Goal: Task Accomplishment & Management: Manage account settings

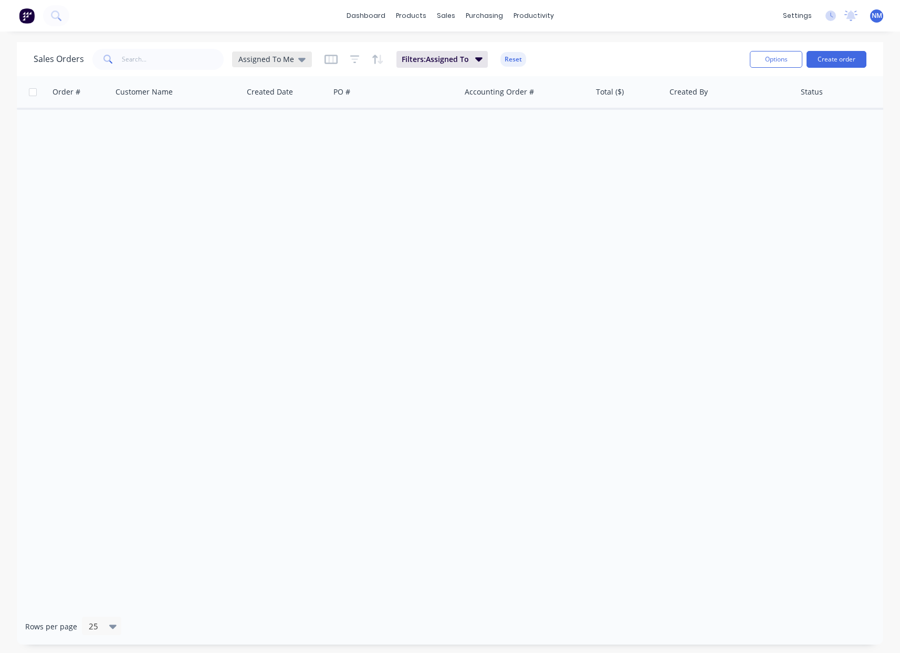
click at [291, 56] on div "Assigned To Me" at bounding box center [272, 59] width 67 height 9
click at [267, 324] on div "Ready To Invoice edit" at bounding box center [305, 316] width 141 height 21
click at [272, 320] on button "Ready To Invoice" at bounding box center [295, 317] width 120 height 12
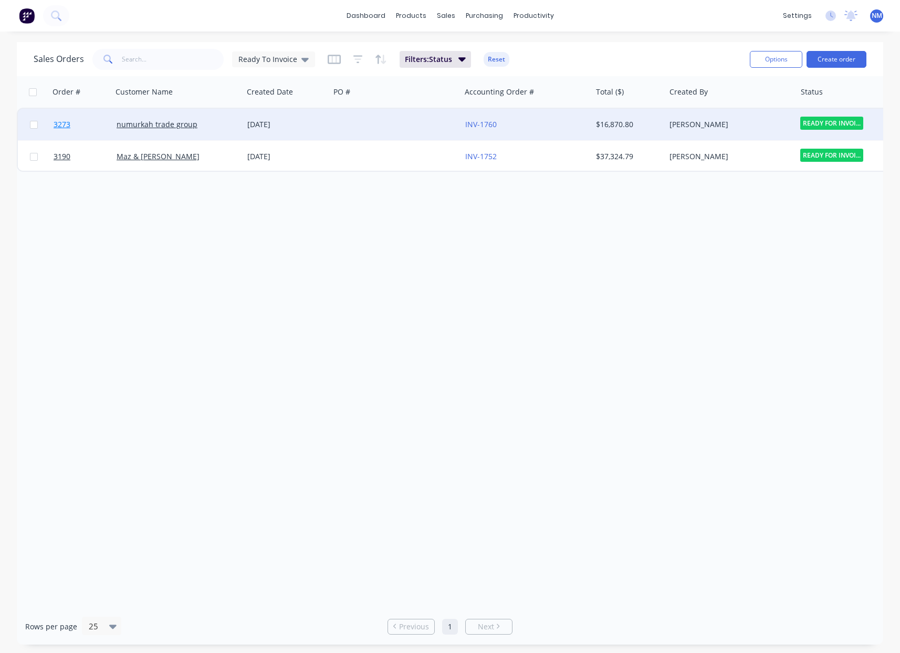
click at [68, 124] on span "3273" at bounding box center [62, 124] width 17 height 11
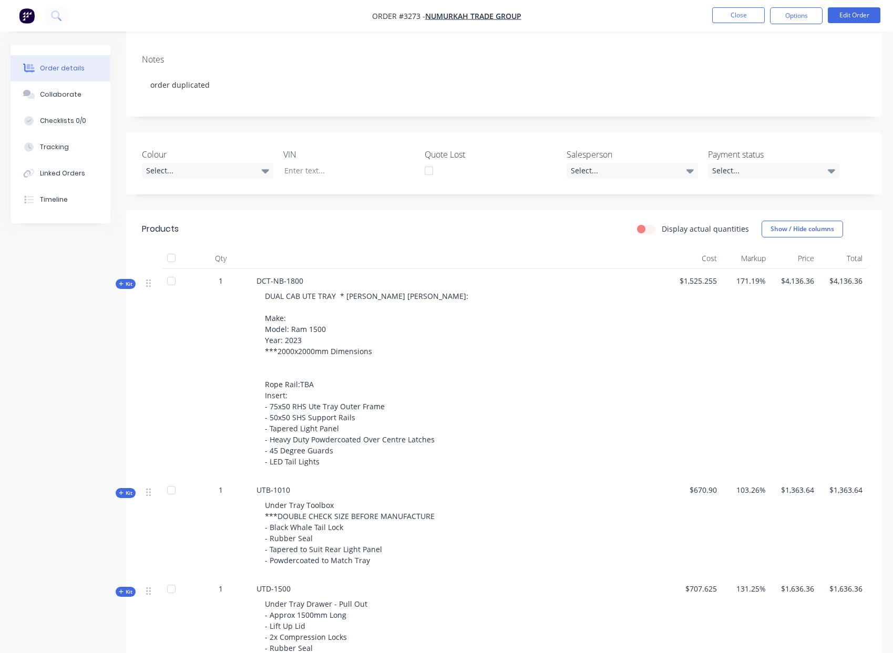
scroll to position [161, 0]
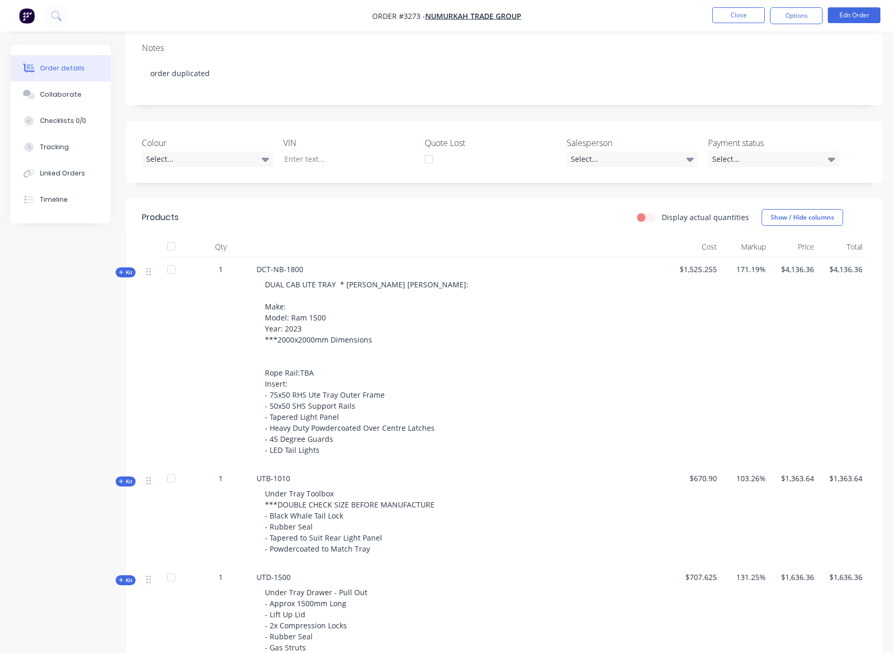
click at [120, 271] on icon at bounding box center [121, 272] width 5 height 5
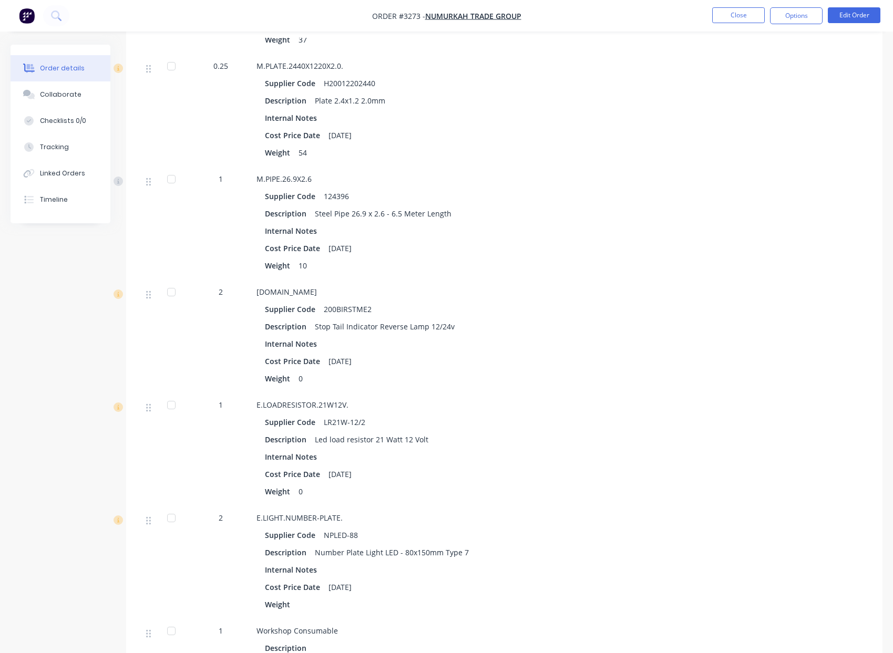
scroll to position [1166, 0]
drag, startPoint x: 275, startPoint y: 293, endPoint x: 342, endPoint y: 295, distance: 66.8
click at [317, 295] on span "[DOMAIN_NAME]" at bounding box center [286, 291] width 60 height 10
drag, startPoint x: 224, startPoint y: 293, endPoint x: 216, endPoint y: 292, distance: 7.9
click at [216, 292] on div "2" at bounding box center [220, 291] width 55 height 11
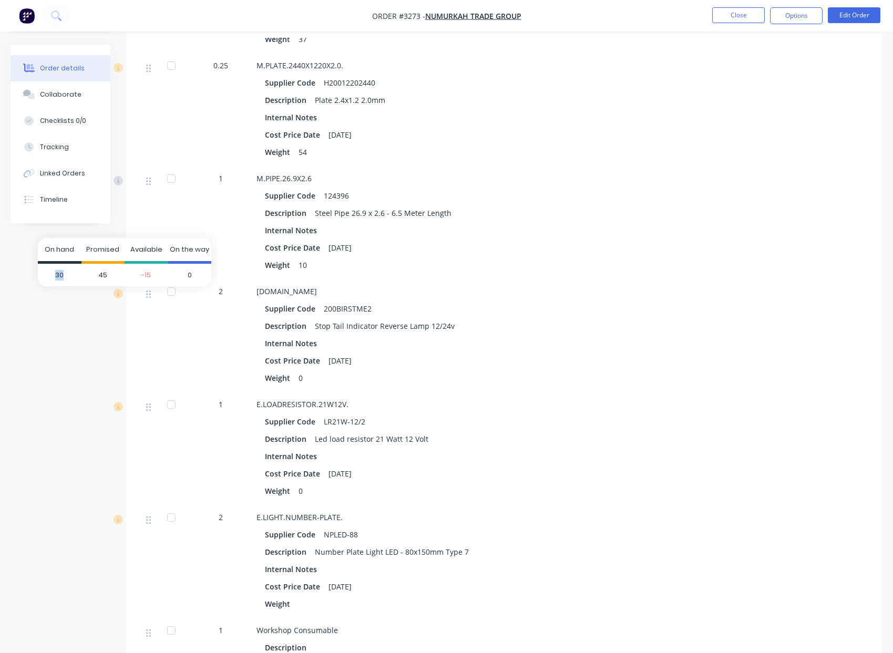
drag, startPoint x: 55, startPoint y: 274, endPoint x: 66, endPoint y: 273, distance: 10.6
click at [66, 273] on span "30" at bounding box center [60, 275] width 44 height 23
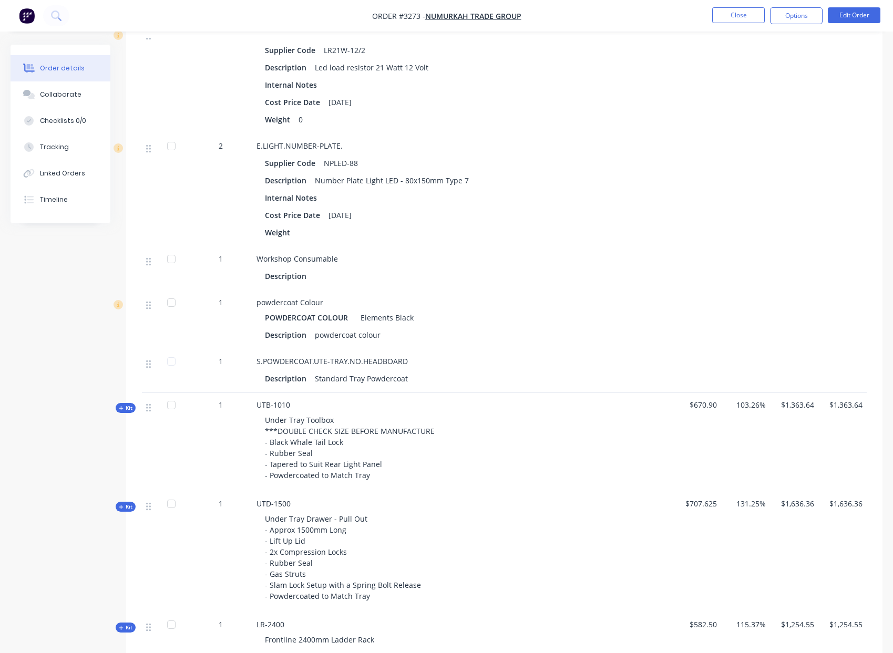
scroll to position [1553, 0]
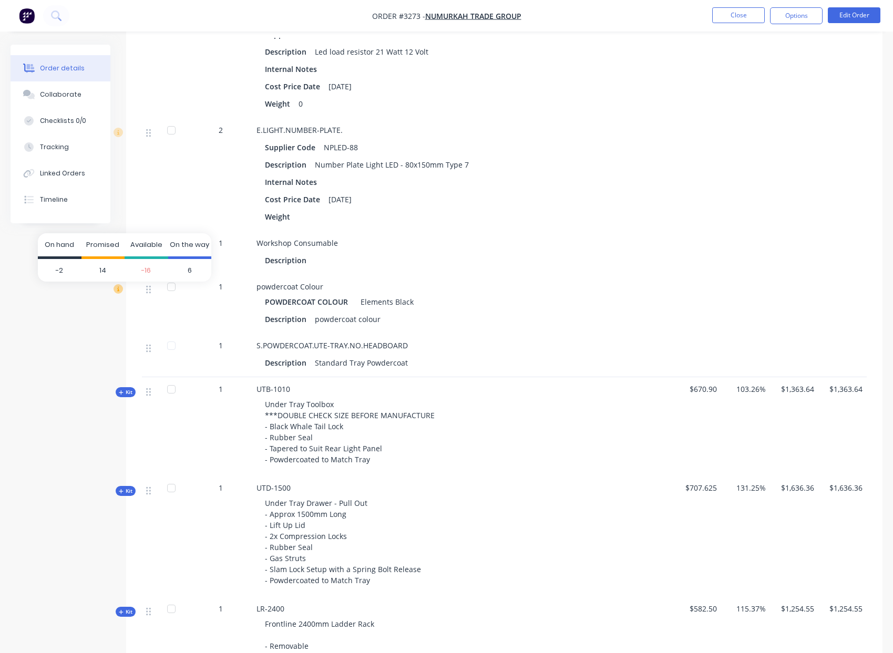
click at [120, 287] on icon at bounding box center [117, 288] width 9 height 9
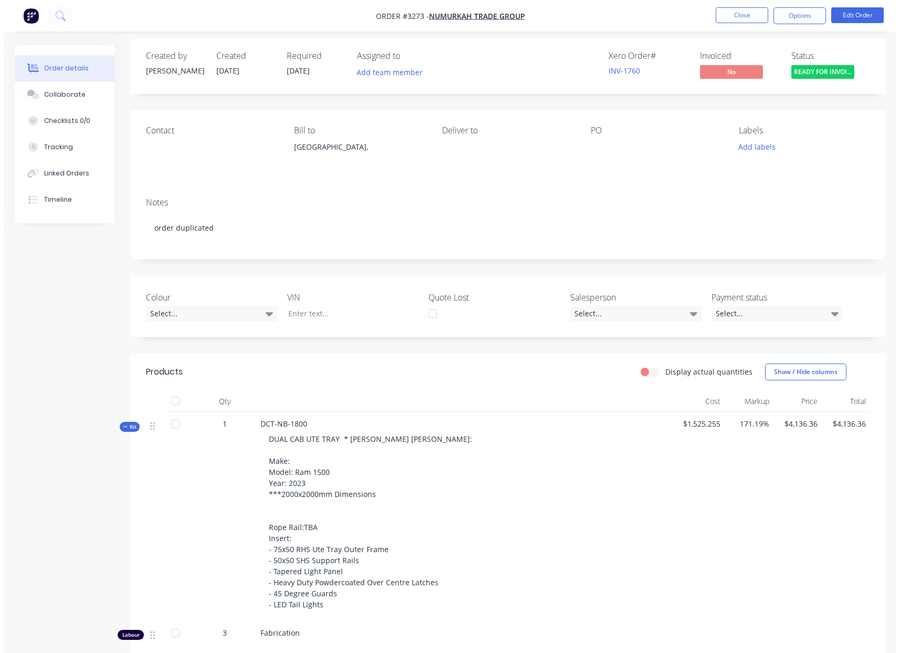
scroll to position [0, 0]
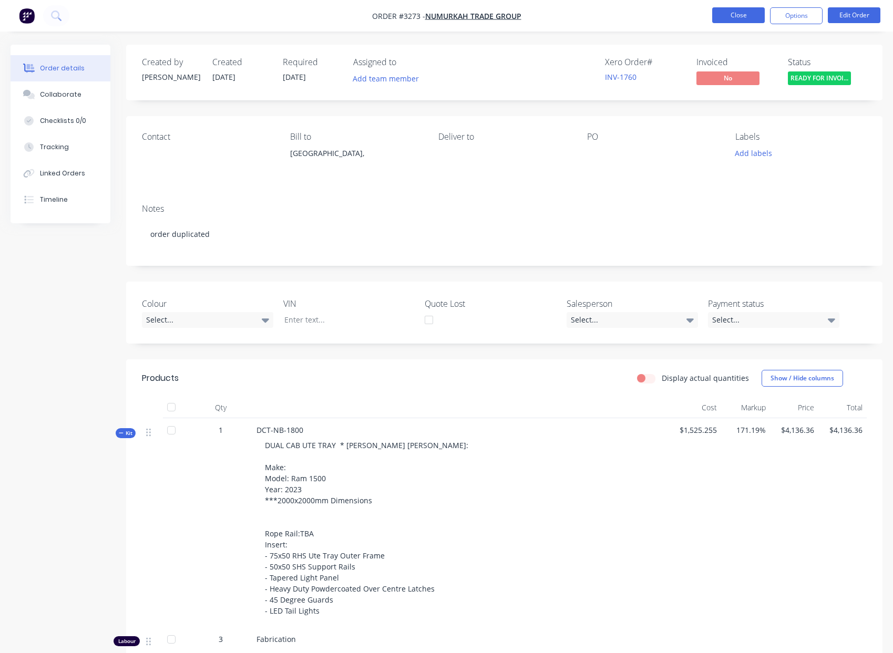
click at [746, 20] on button "Close" at bounding box center [738, 15] width 53 height 16
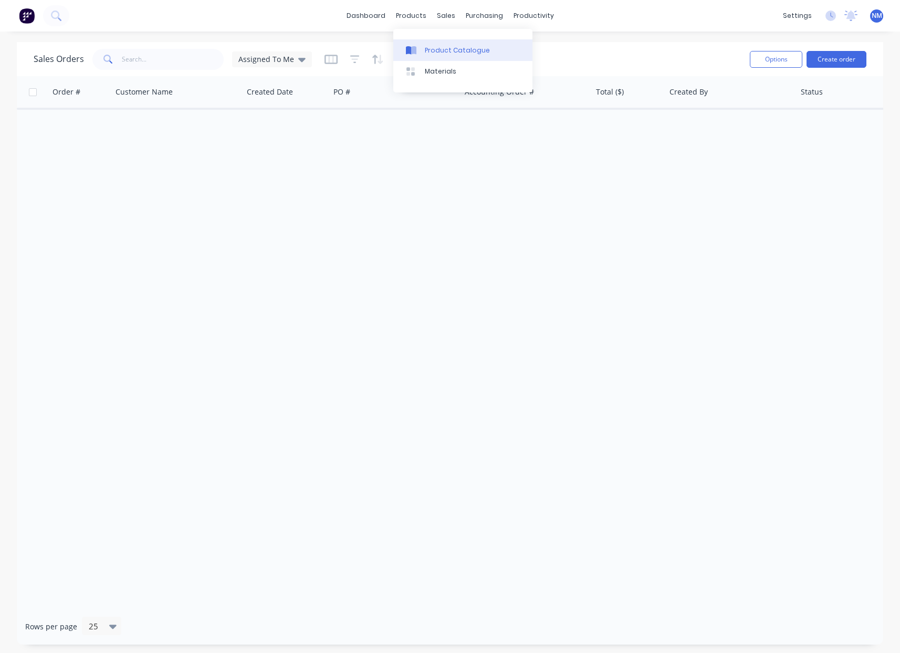
click at [446, 57] on link "Product Catalogue" at bounding box center [463, 49] width 139 height 21
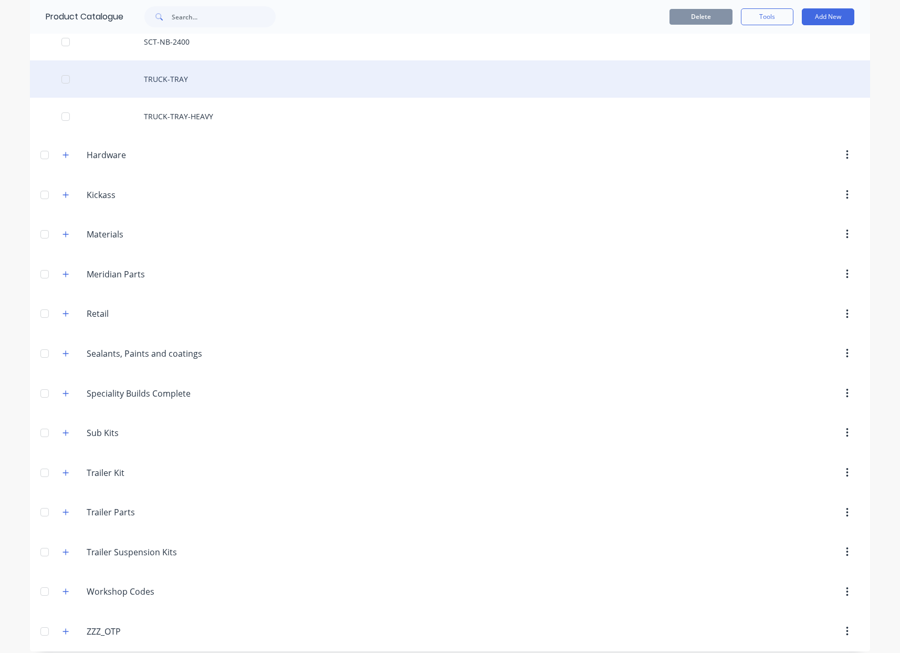
scroll to position [672, 0]
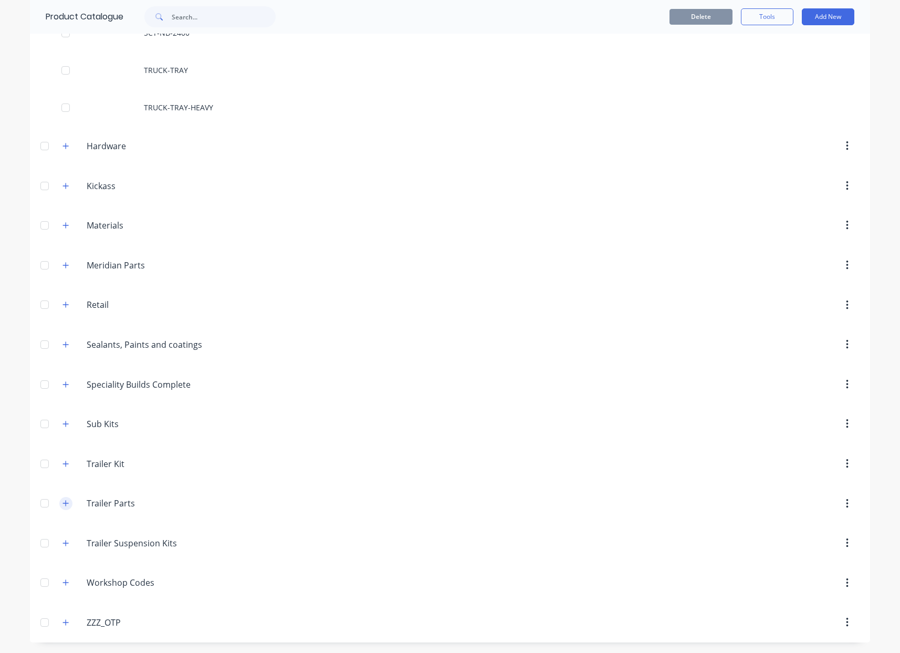
click at [63, 500] on icon "button" at bounding box center [66, 503] width 6 height 7
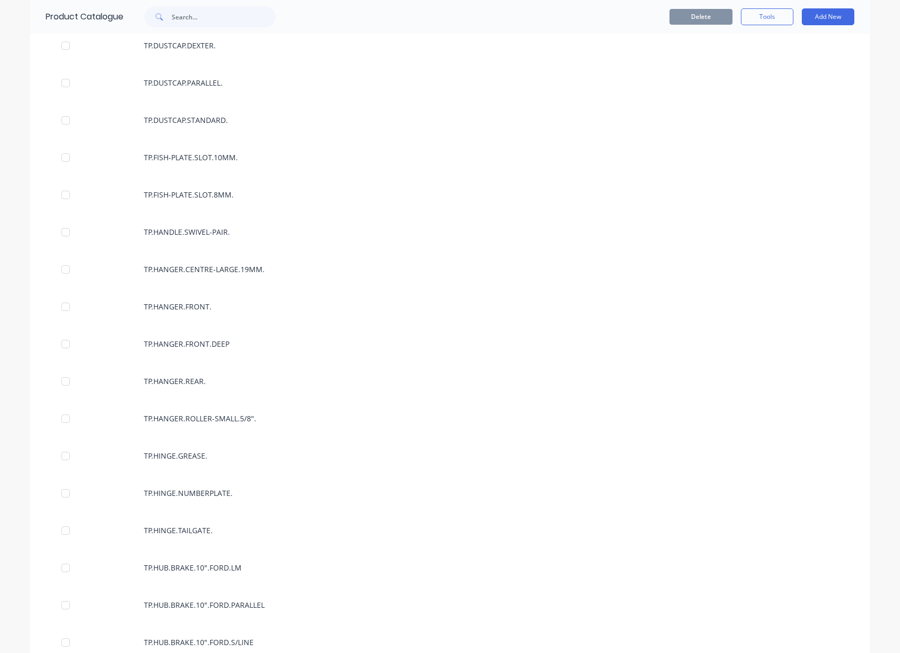
scroll to position [4148, 0]
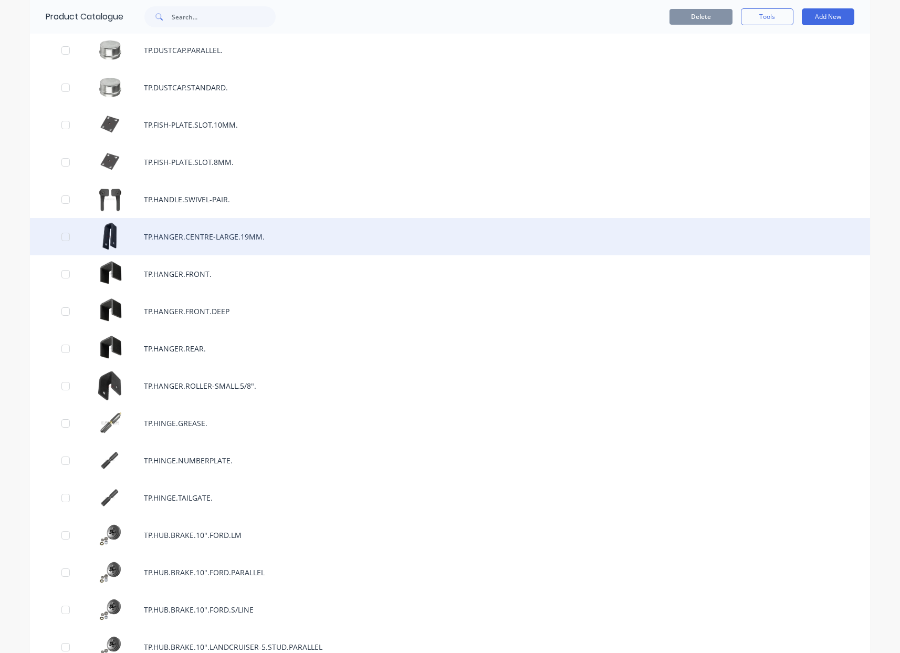
click at [191, 235] on div "TP.HANGER.CENTRE-LARGE.19MM." at bounding box center [450, 236] width 841 height 37
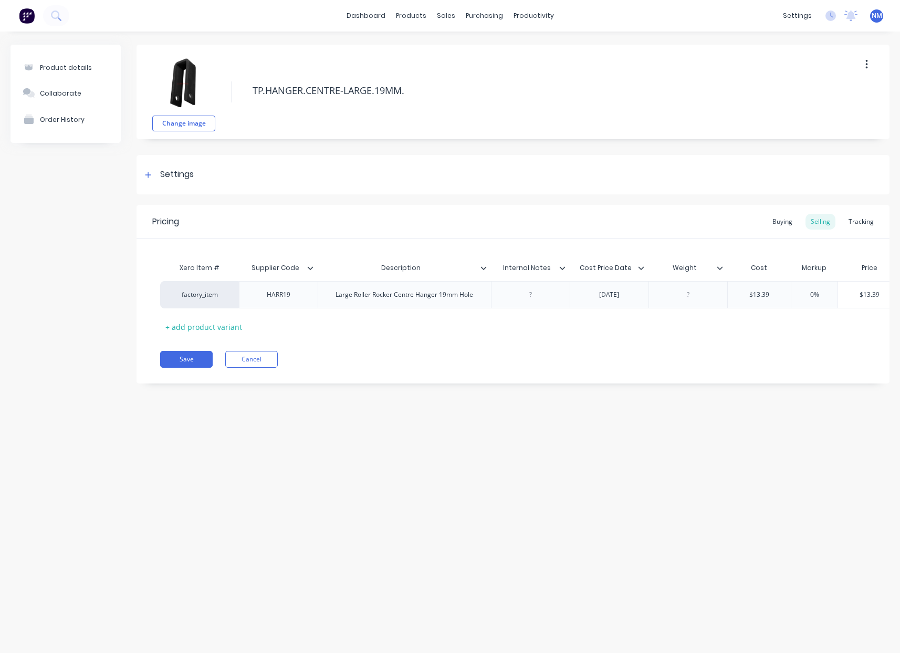
type textarea "x"
click at [75, 121] on div "Order History" at bounding box center [62, 120] width 45 height 8
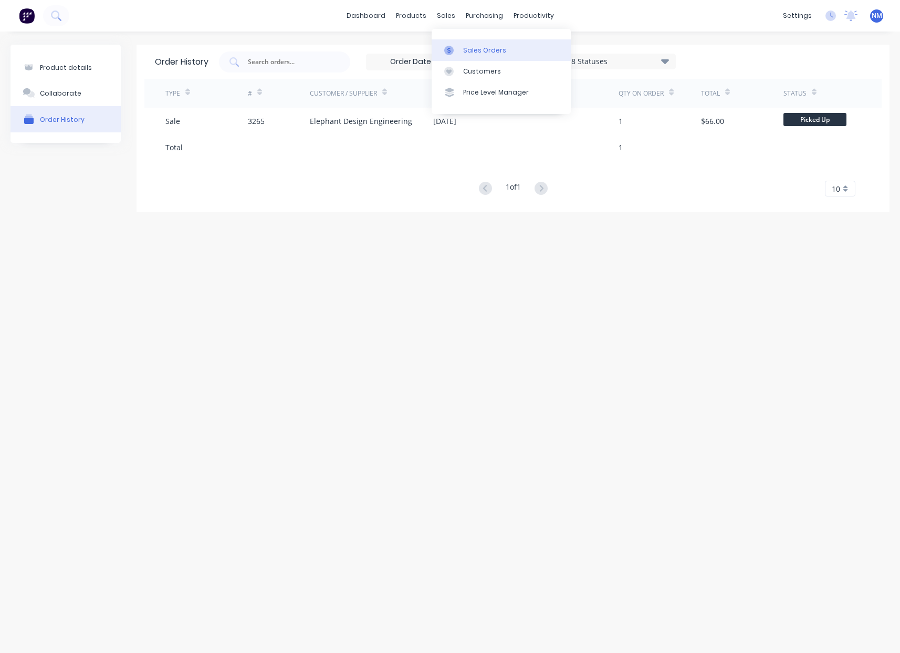
click at [486, 53] on div "Sales Orders" at bounding box center [484, 50] width 43 height 9
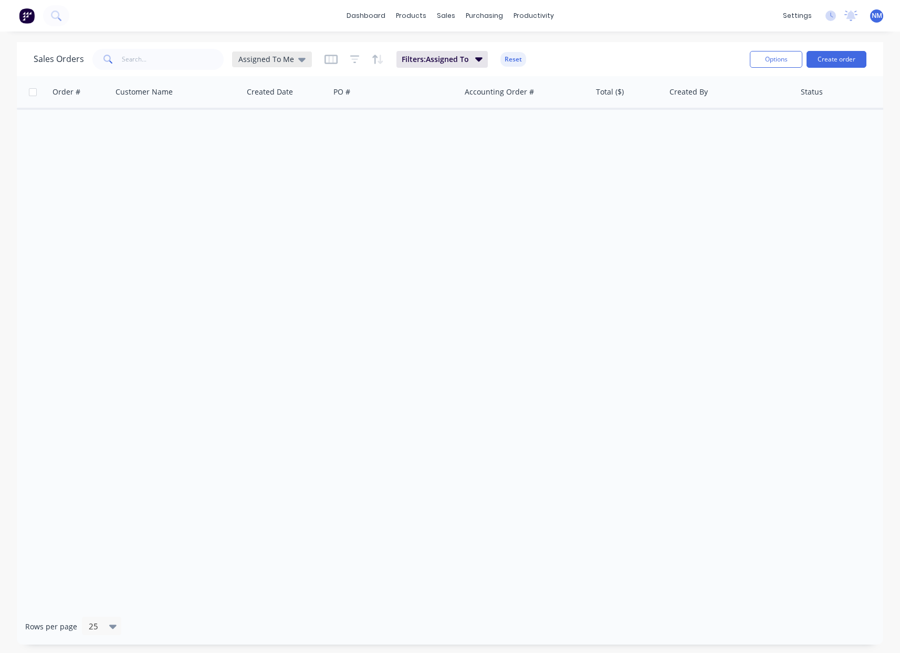
click at [288, 61] on span "Assigned To Me" at bounding box center [267, 59] width 56 height 11
click at [287, 319] on button "Ready To Invoice" at bounding box center [295, 317] width 120 height 12
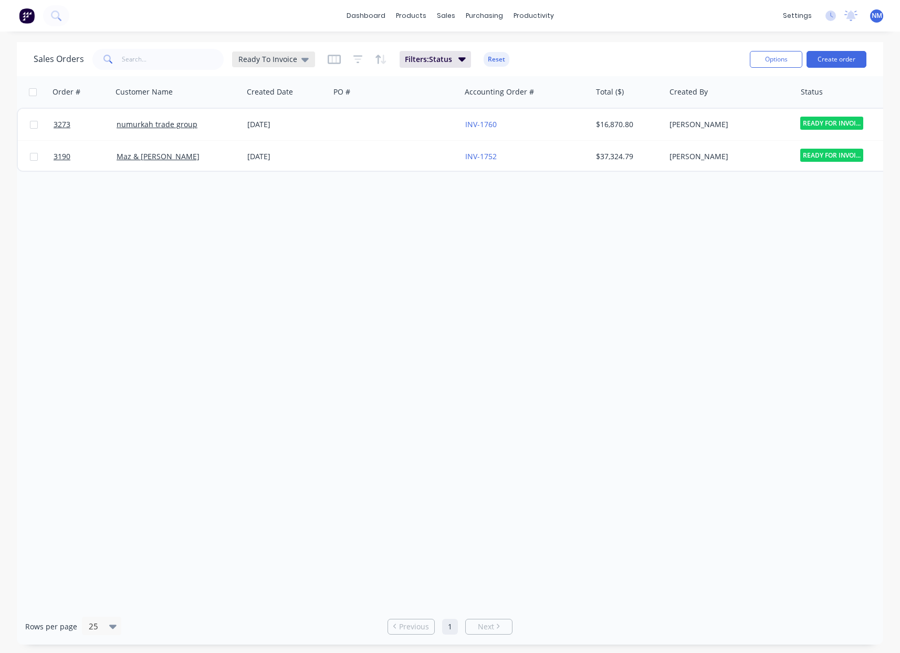
click at [293, 62] on span "Ready To Invoice" at bounding box center [268, 59] width 59 height 11
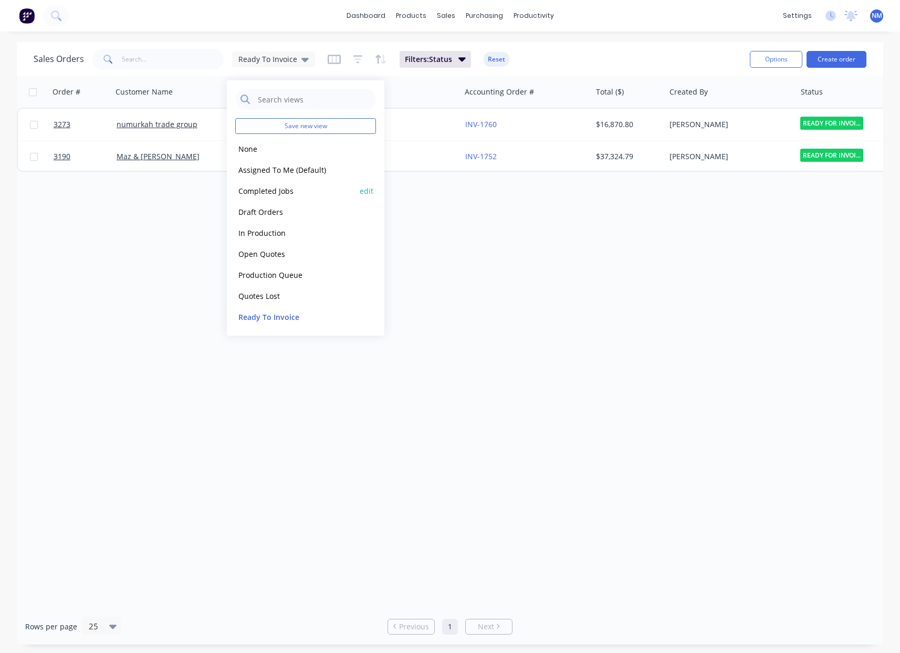
click at [291, 192] on button "Completed Jobs" at bounding box center [295, 191] width 120 height 12
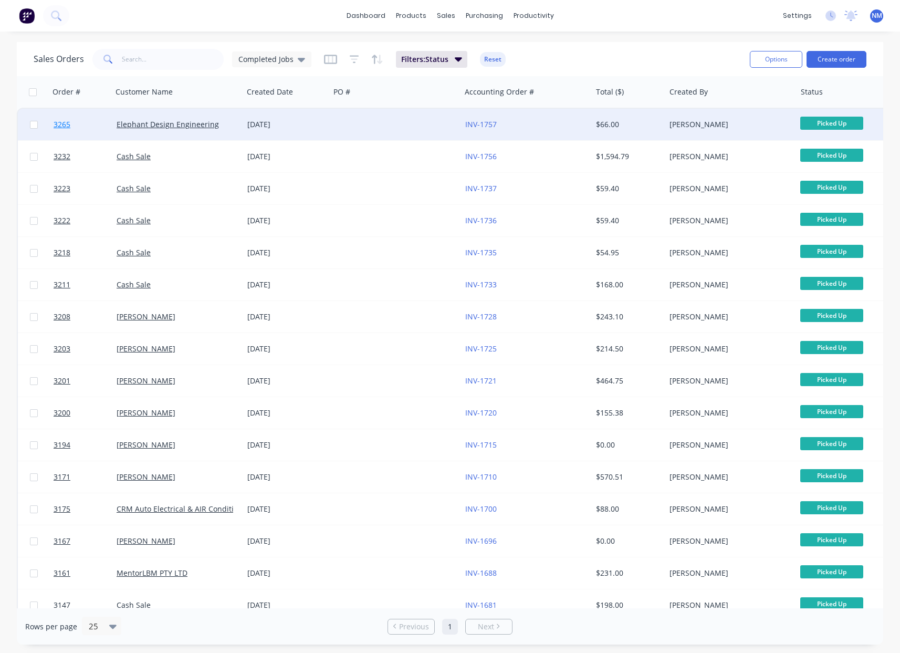
click at [60, 124] on span "3265" at bounding box center [62, 124] width 17 height 11
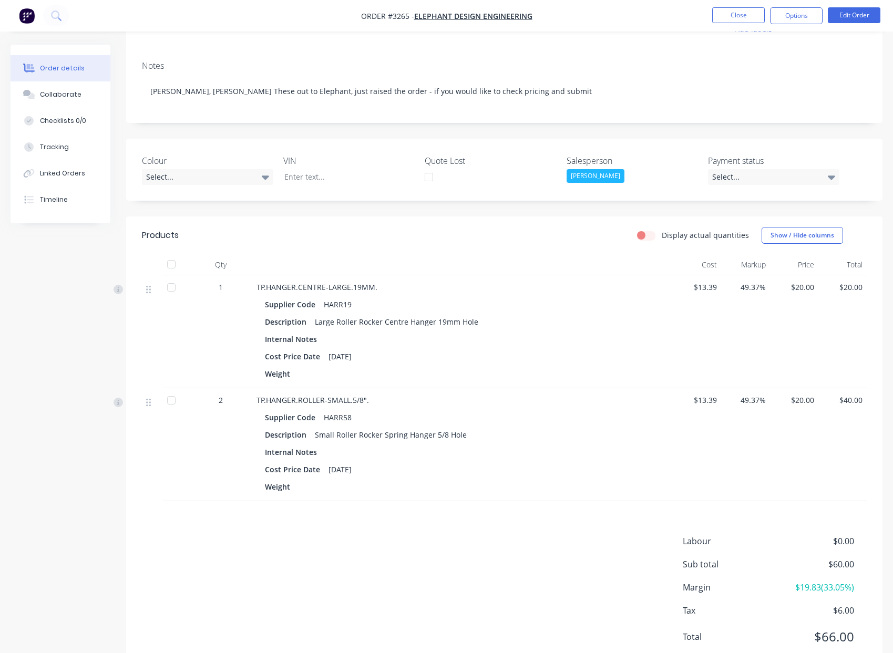
scroll to position [159, 0]
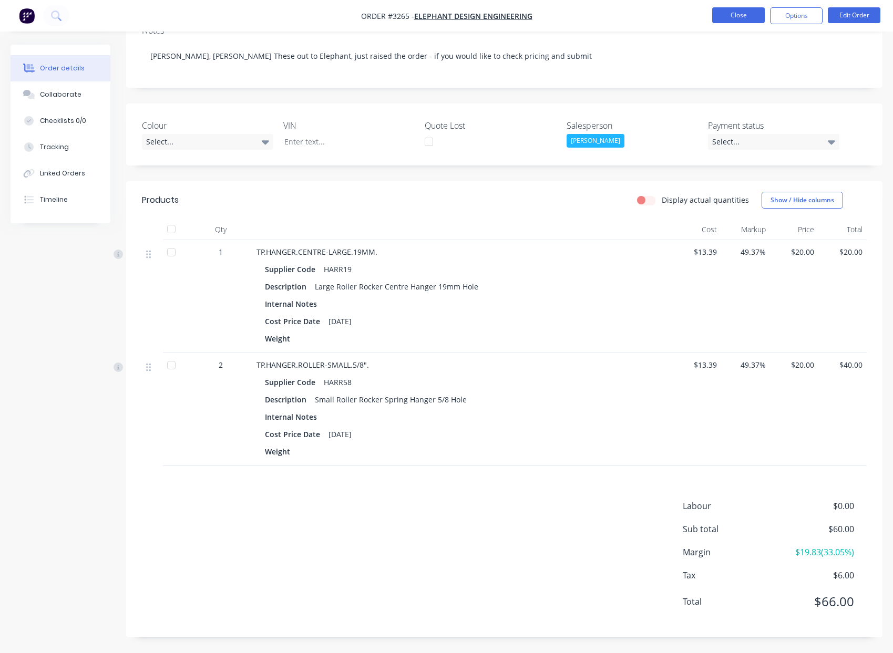
click at [736, 10] on button "Close" at bounding box center [738, 15] width 53 height 16
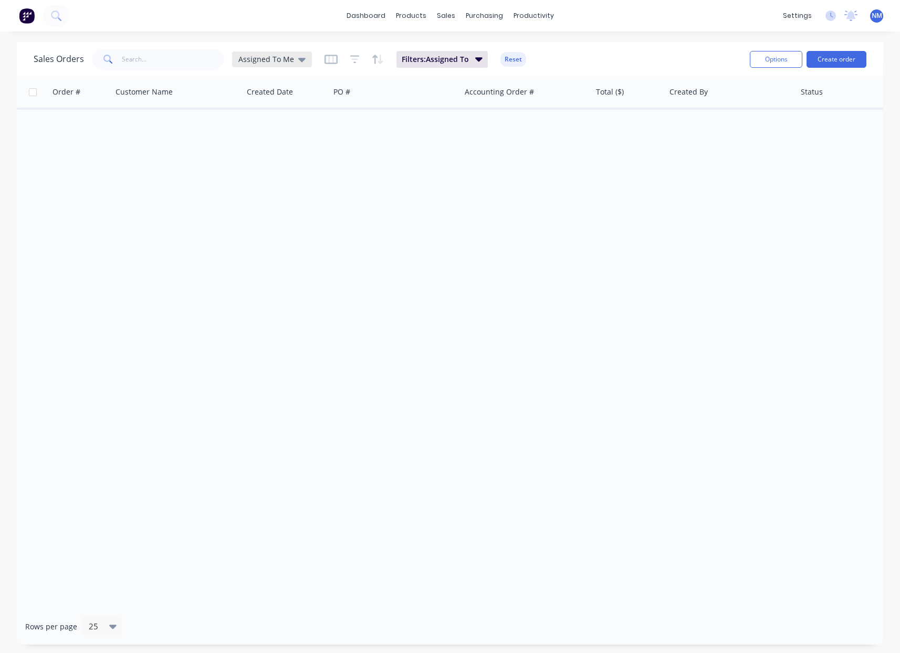
click at [280, 57] on span "Assigned To Me" at bounding box center [267, 59] width 56 height 11
click at [289, 320] on button "Ready To Invoice" at bounding box center [295, 317] width 120 height 12
